Goal: Check status

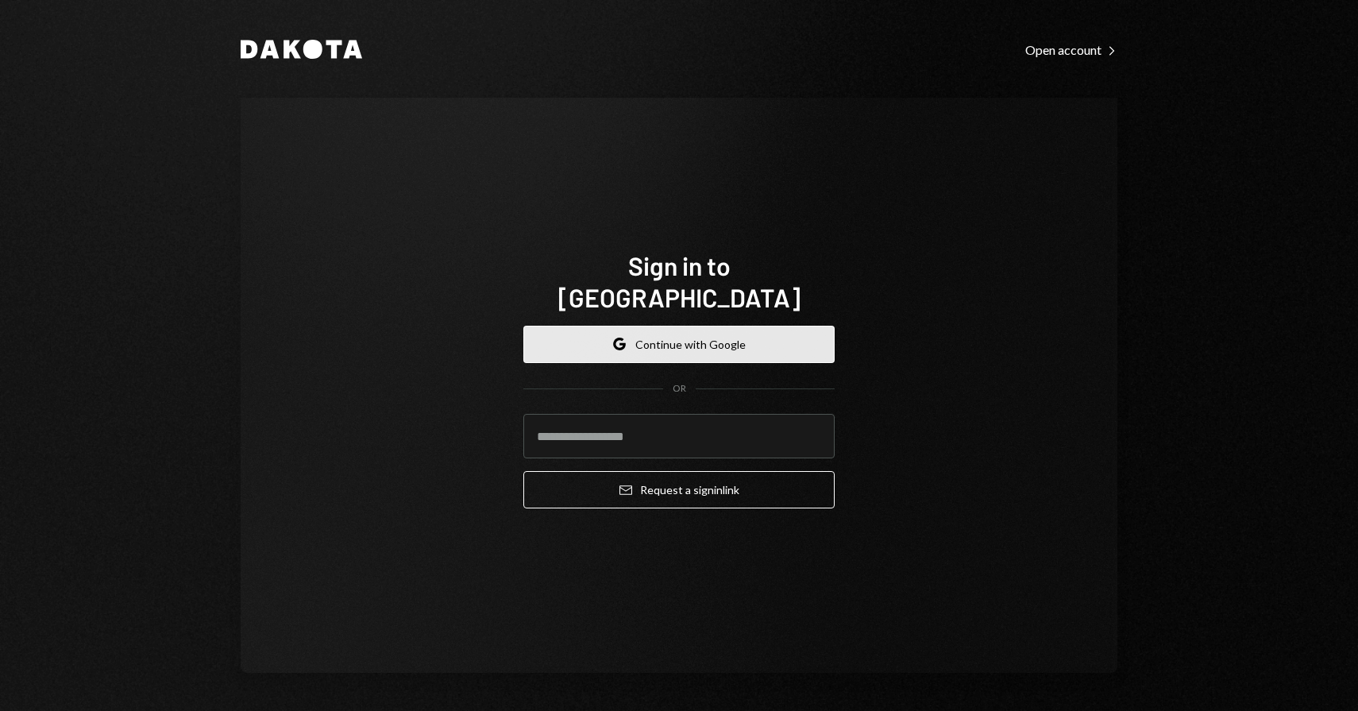
click at [688, 334] on button "Google Continue with Google" at bounding box center [678, 343] width 311 height 37
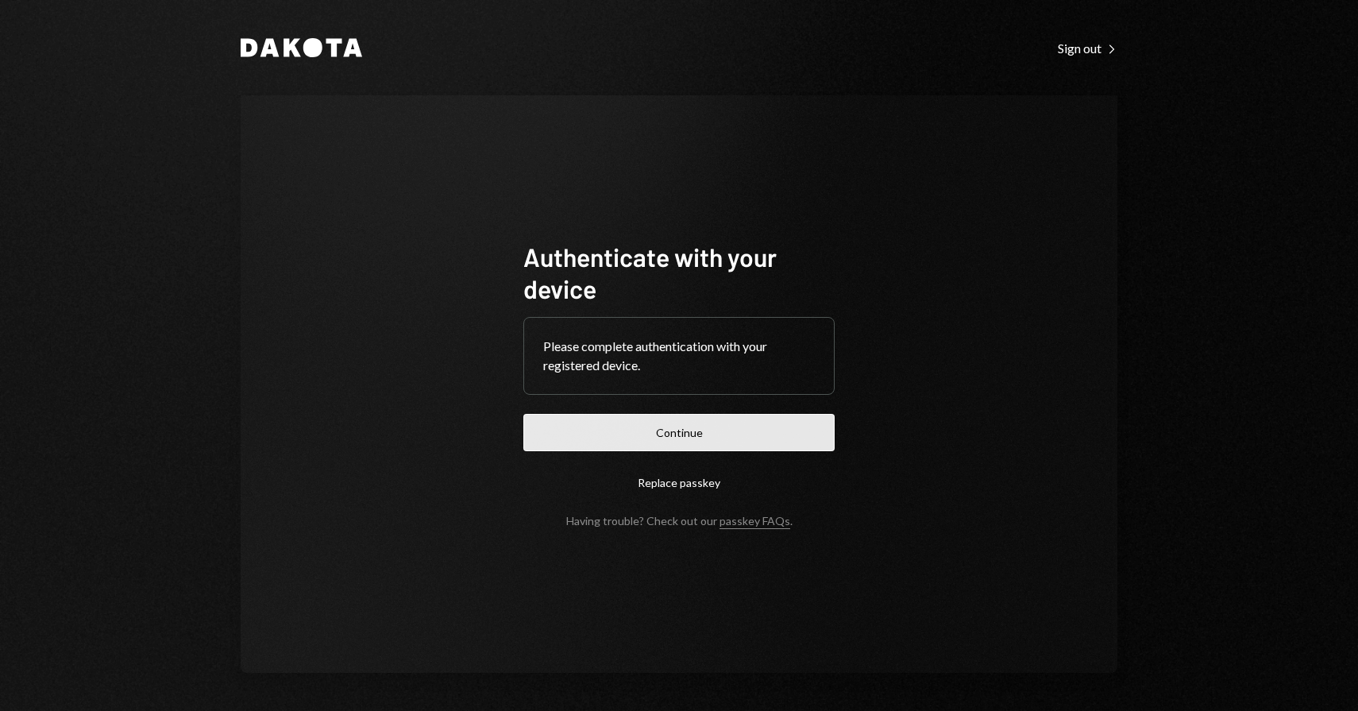
click at [749, 437] on button "Continue" at bounding box center [678, 432] width 311 height 37
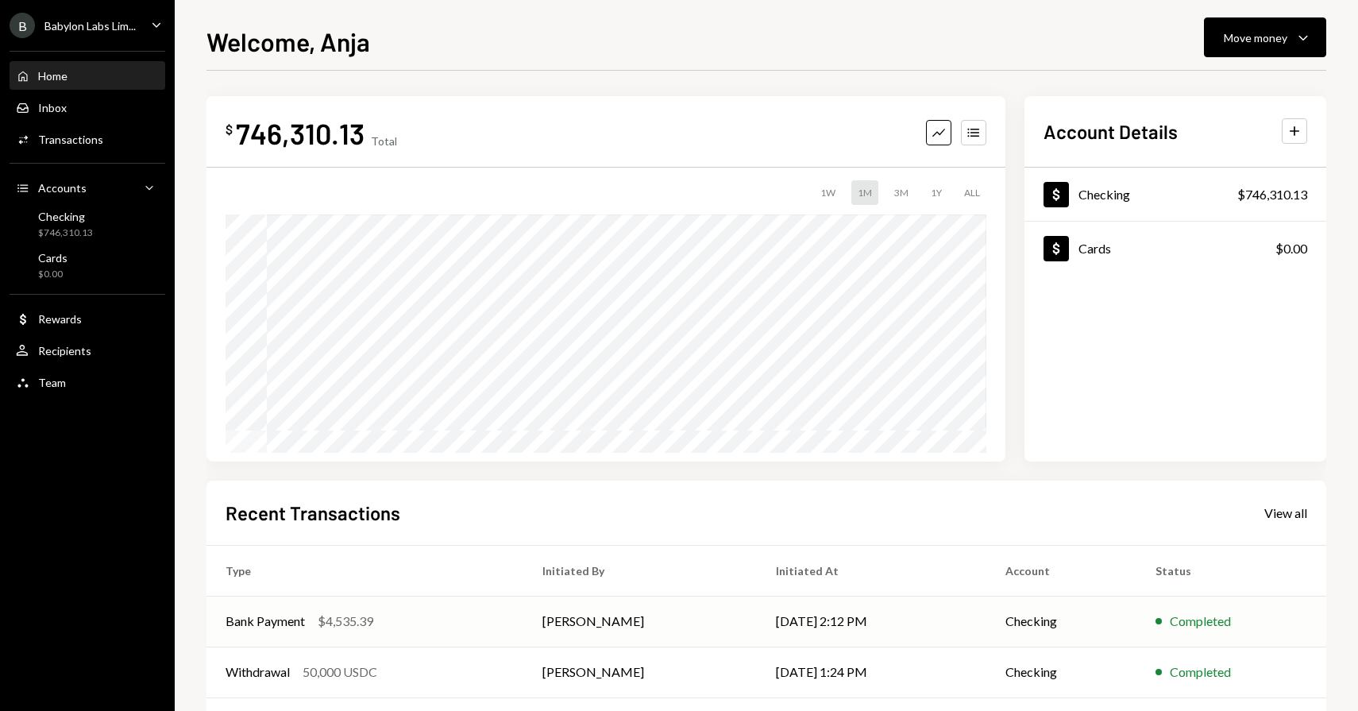
click at [340, 614] on div "$4,535.39" at bounding box center [346, 620] width 56 height 19
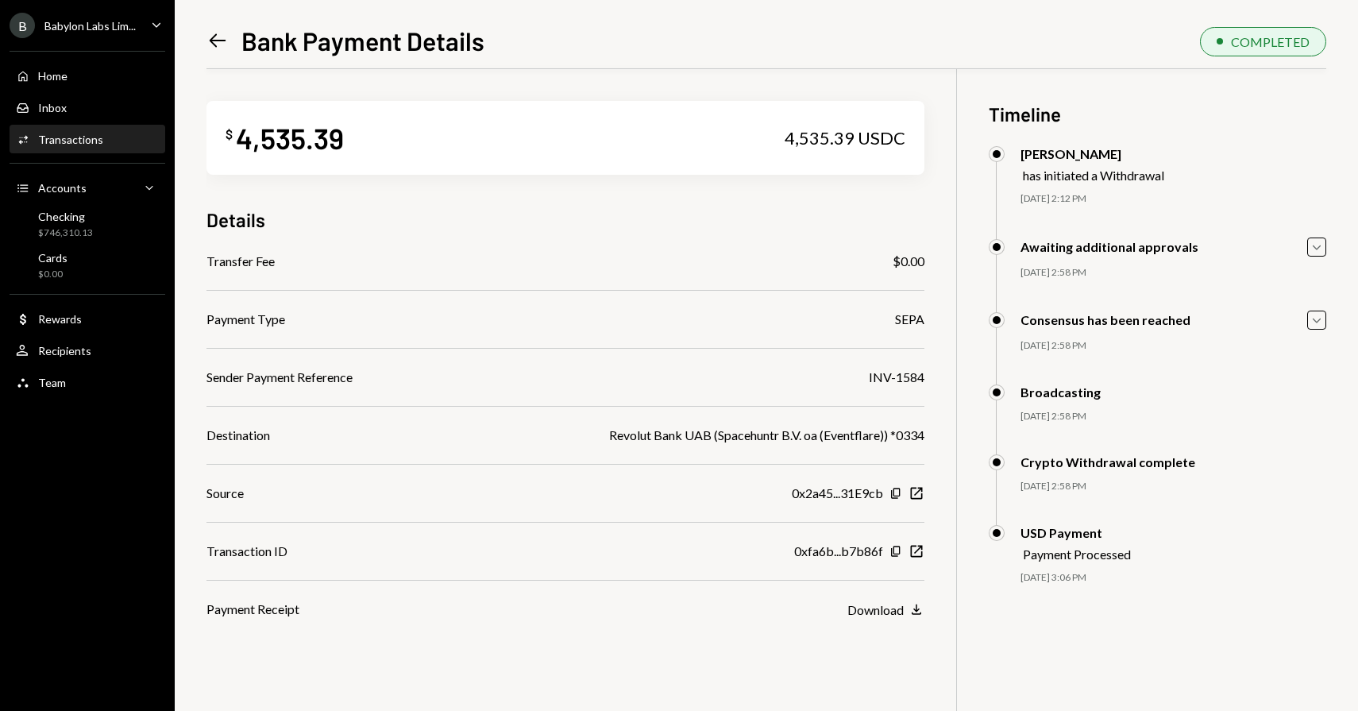
scroll to position [69, 0]
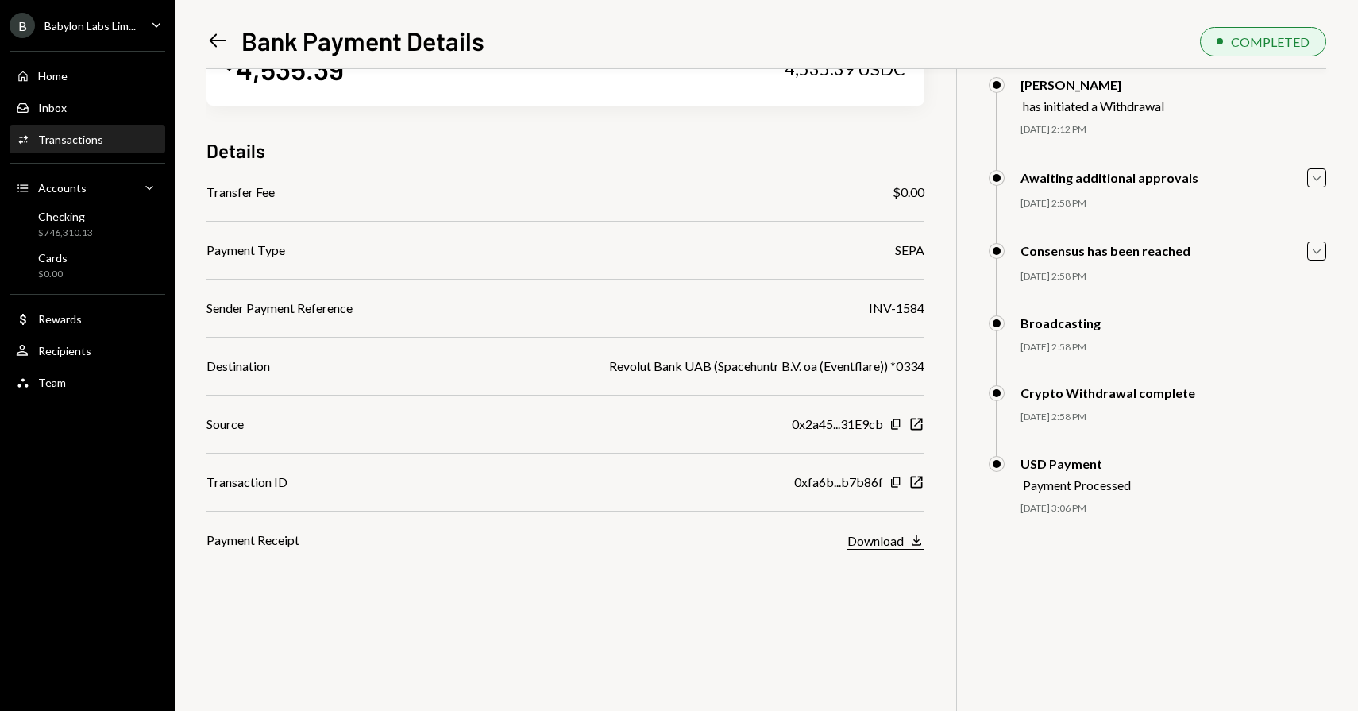
click at [873, 542] on div "Download" at bounding box center [875, 540] width 56 height 15
